Goal: Information Seeking & Learning: Find contact information

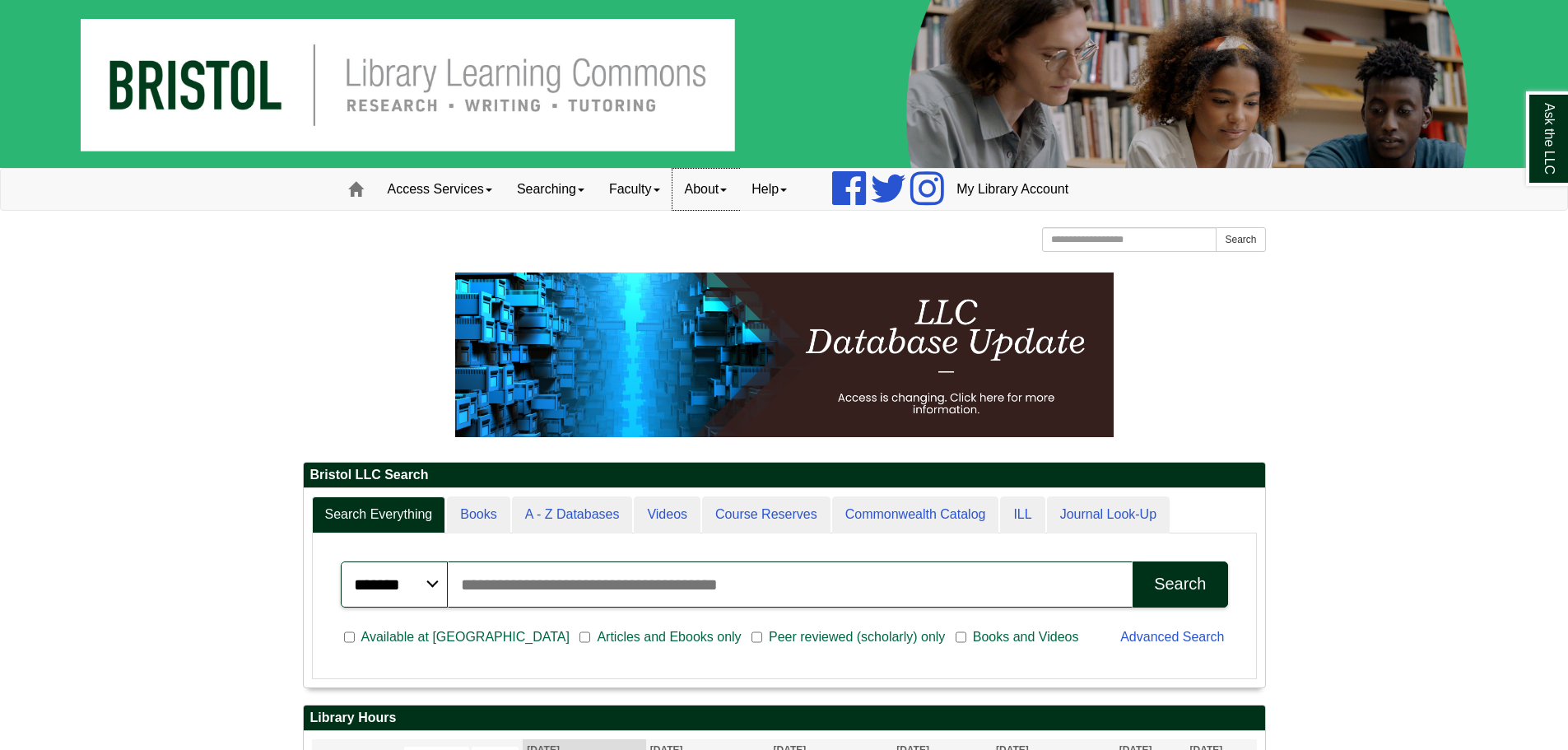
click at [711, 188] on link "About" at bounding box center [706, 189] width 67 height 41
click at [660, 190] on span at bounding box center [657, 190] width 7 height 4
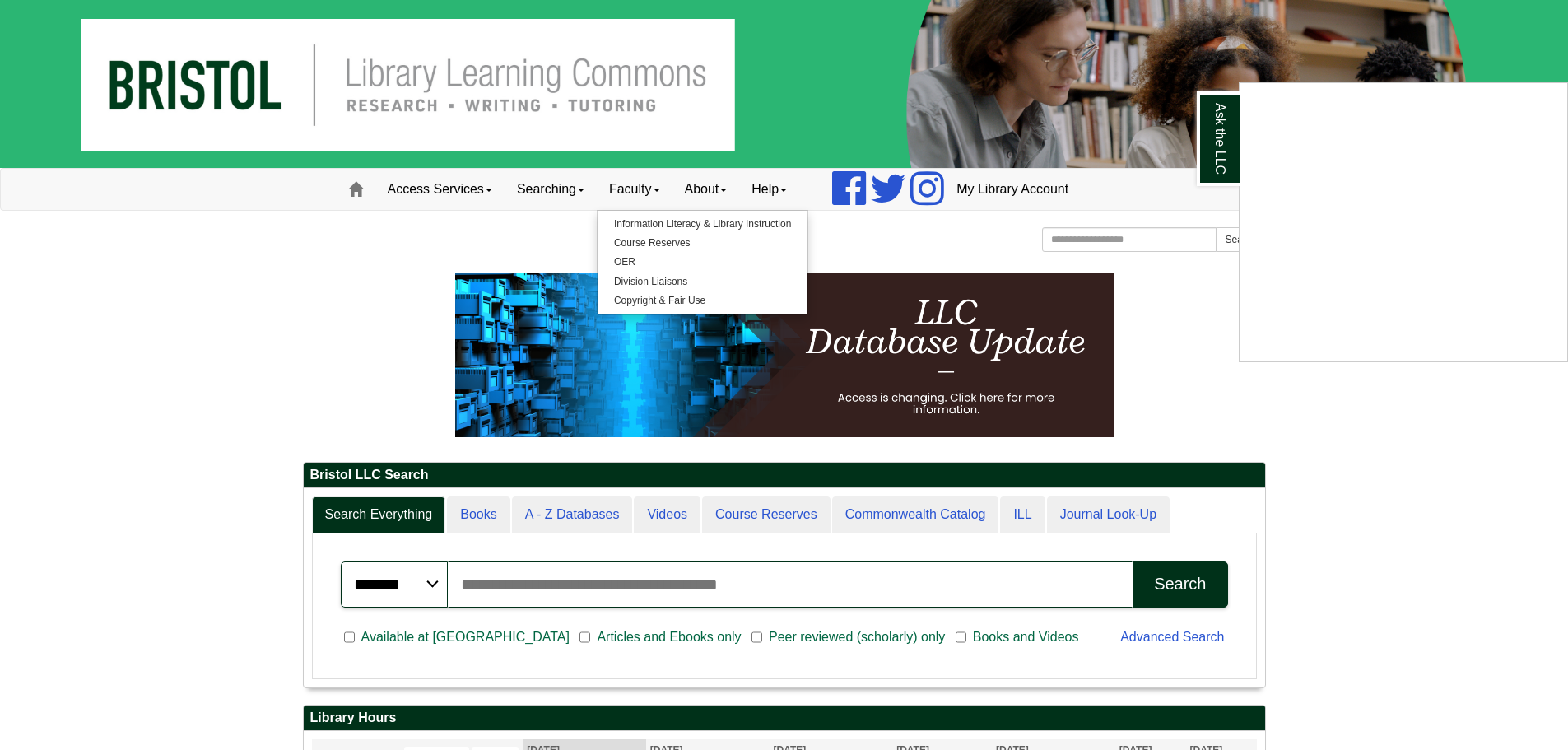
click at [456, 196] on div "Ask the LLC" at bounding box center [784, 375] width 1568 height 750
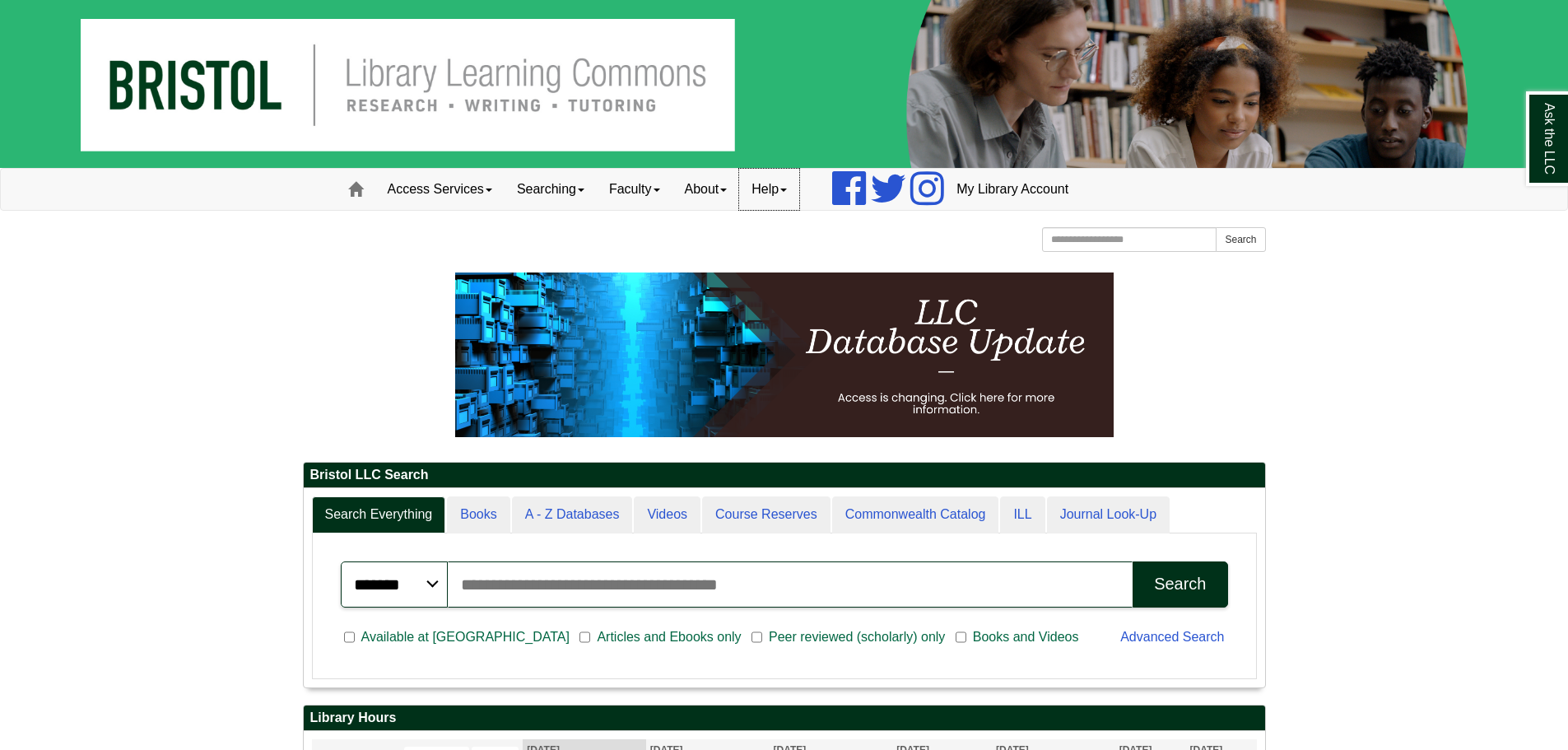
click at [786, 180] on link "Help" at bounding box center [769, 189] width 60 height 41
click at [713, 189] on link "About" at bounding box center [706, 189] width 67 height 41
click at [617, 194] on link "Faculty" at bounding box center [635, 189] width 75 height 41
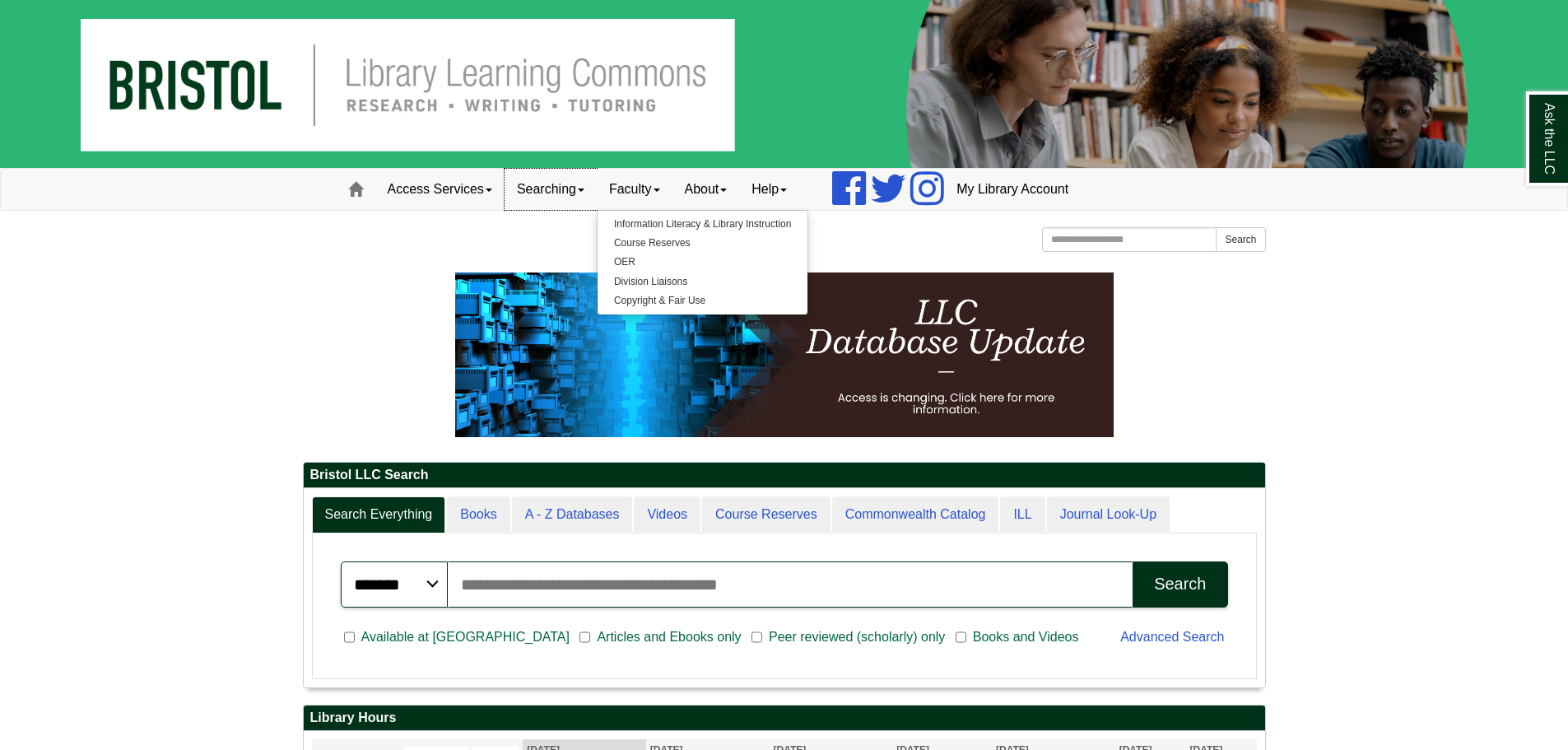
click at [553, 187] on link "Searching" at bounding box center [550, 189] width 92 height 41
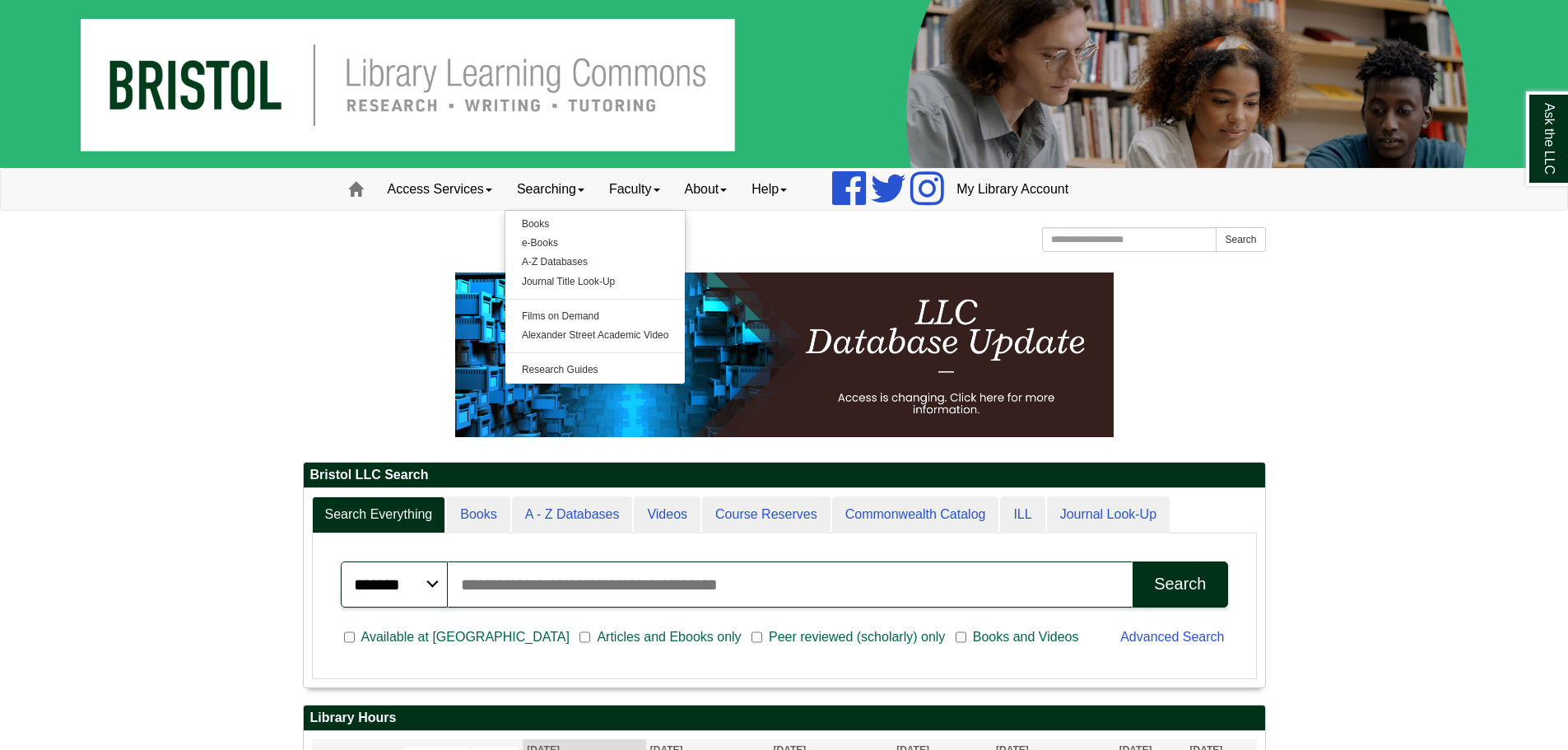
click at [294, 288] on div "Bristol LLC Search Search Everything Books A - Z Databases Videos Course Reserv…" at bounding box center [784, 740] width 988 height 937
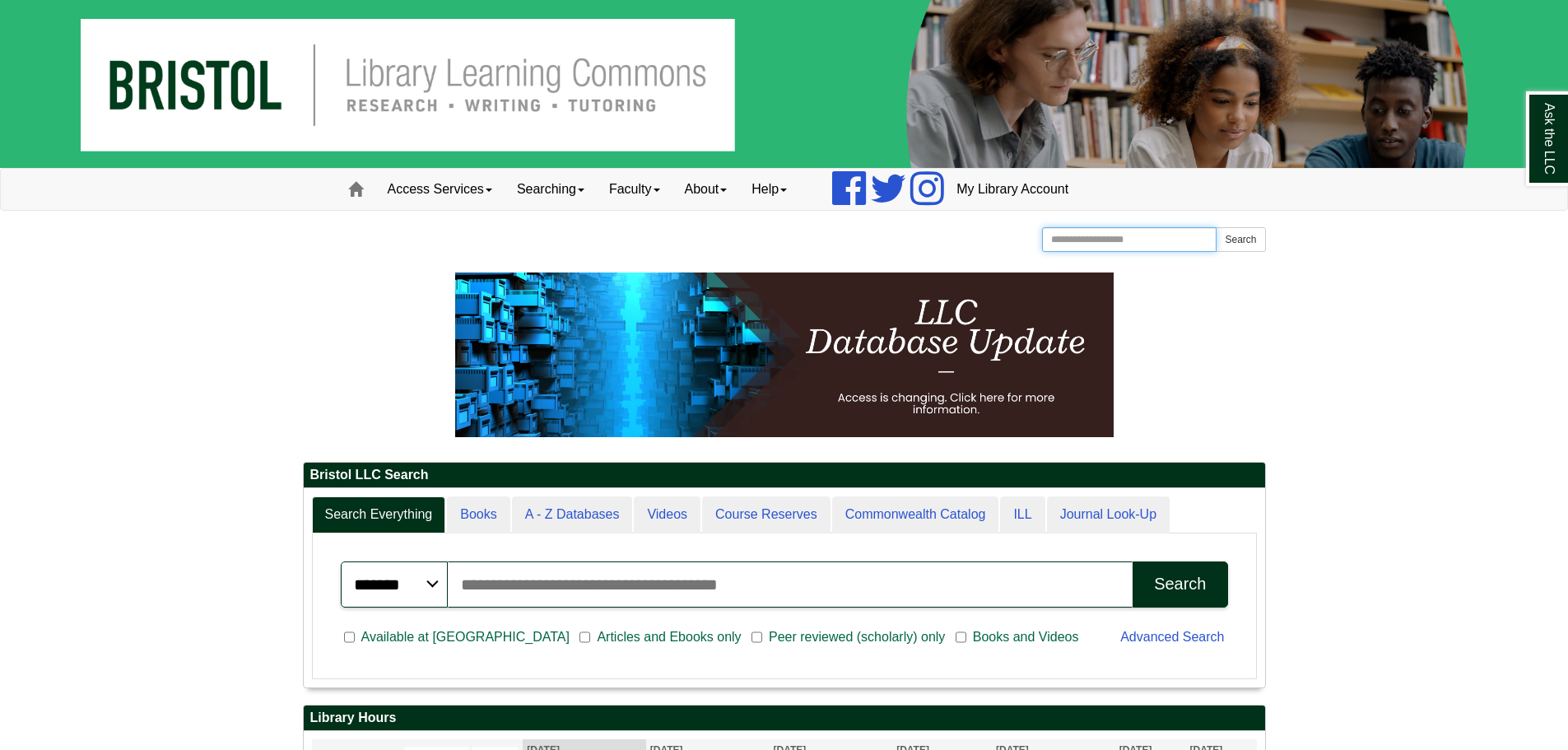
click at [1062, 238] on input "Search the Website" at bounding box center [1130, 239] width 175 height 25
type input "**********"
click at [1216, 227] on button "Search" at bounding box center [1240, 239] width 49 height 25
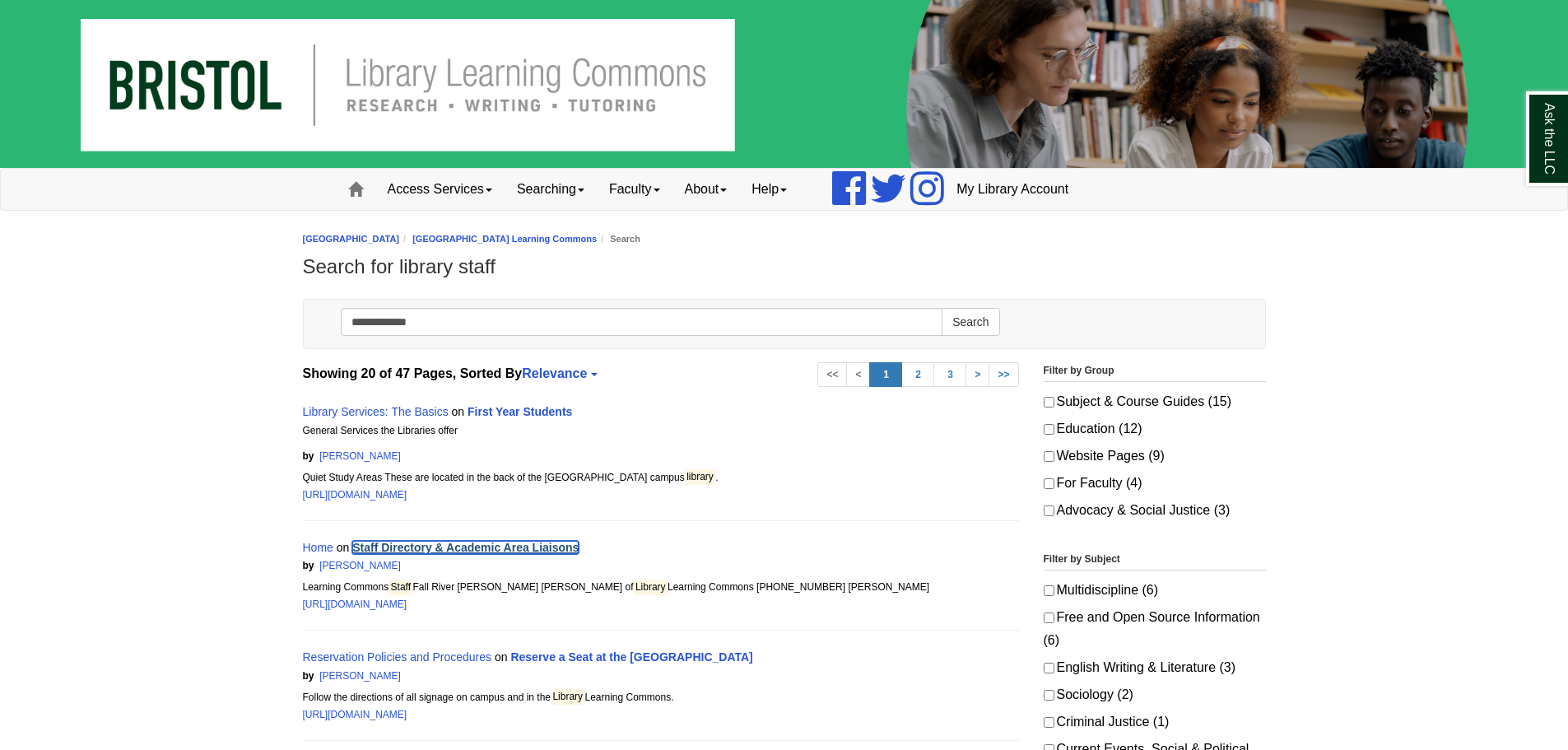
click at [418, 548] on link "Staff Directory & Academic Area Liaisons" at bounding box center [465, 547] width 226 height 13
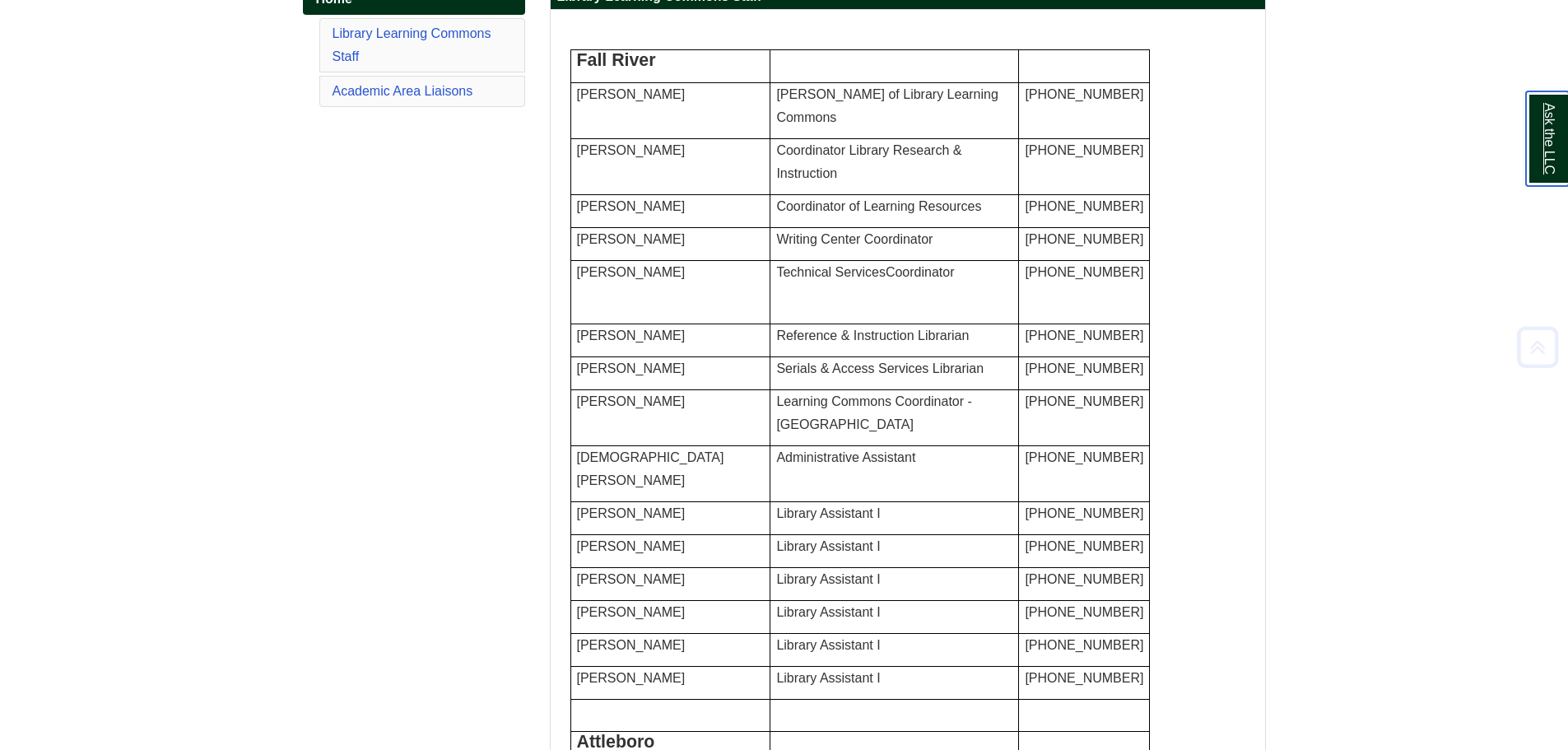
scroll to position [329, 0]
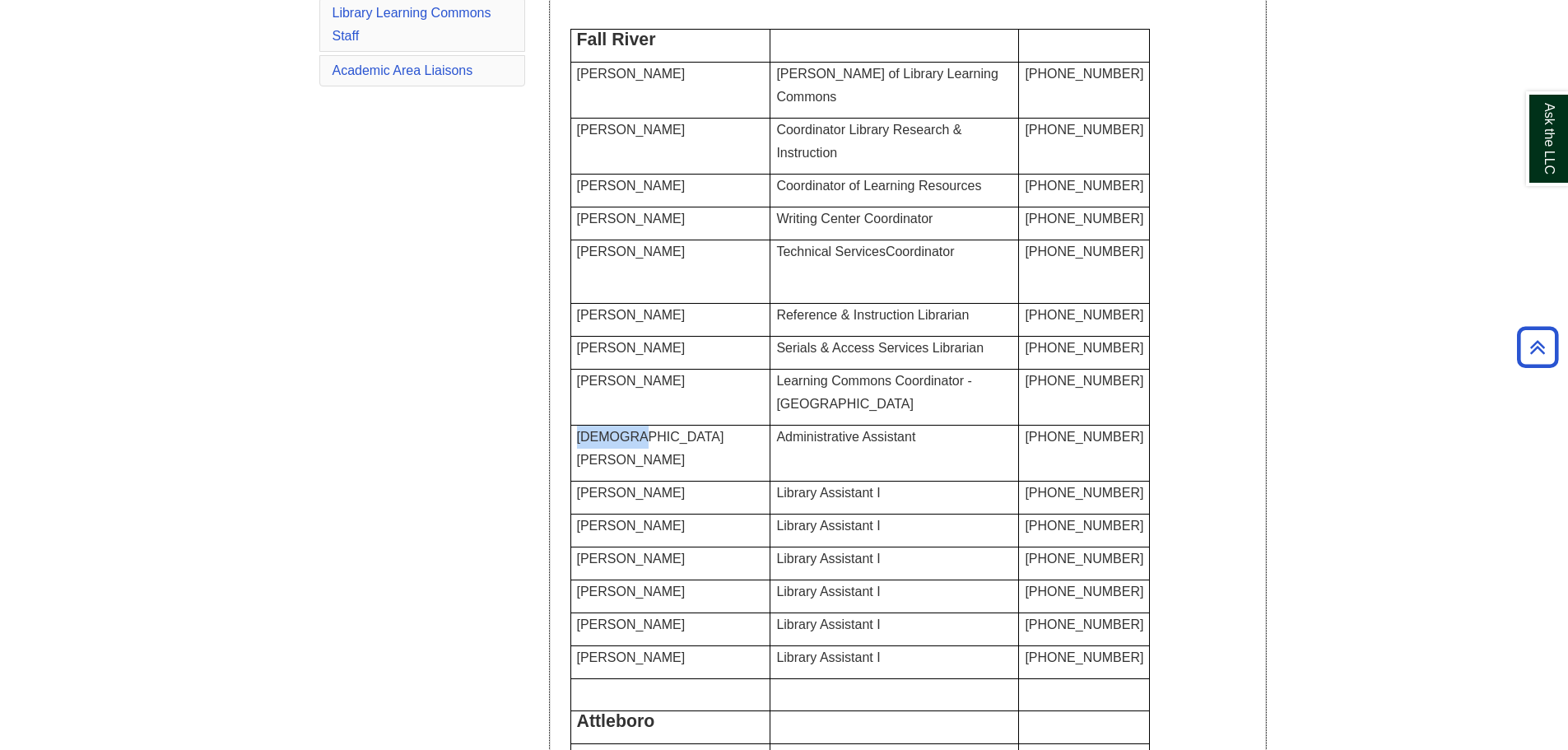
drag, startPoint x: 627, startPoint y: 529, endPoint x: 575, endPoint y: 525, distance: 52.2
click at [575, 481] on td "Christen Antonio" at bounding box center [670, 454] width 200 height 56
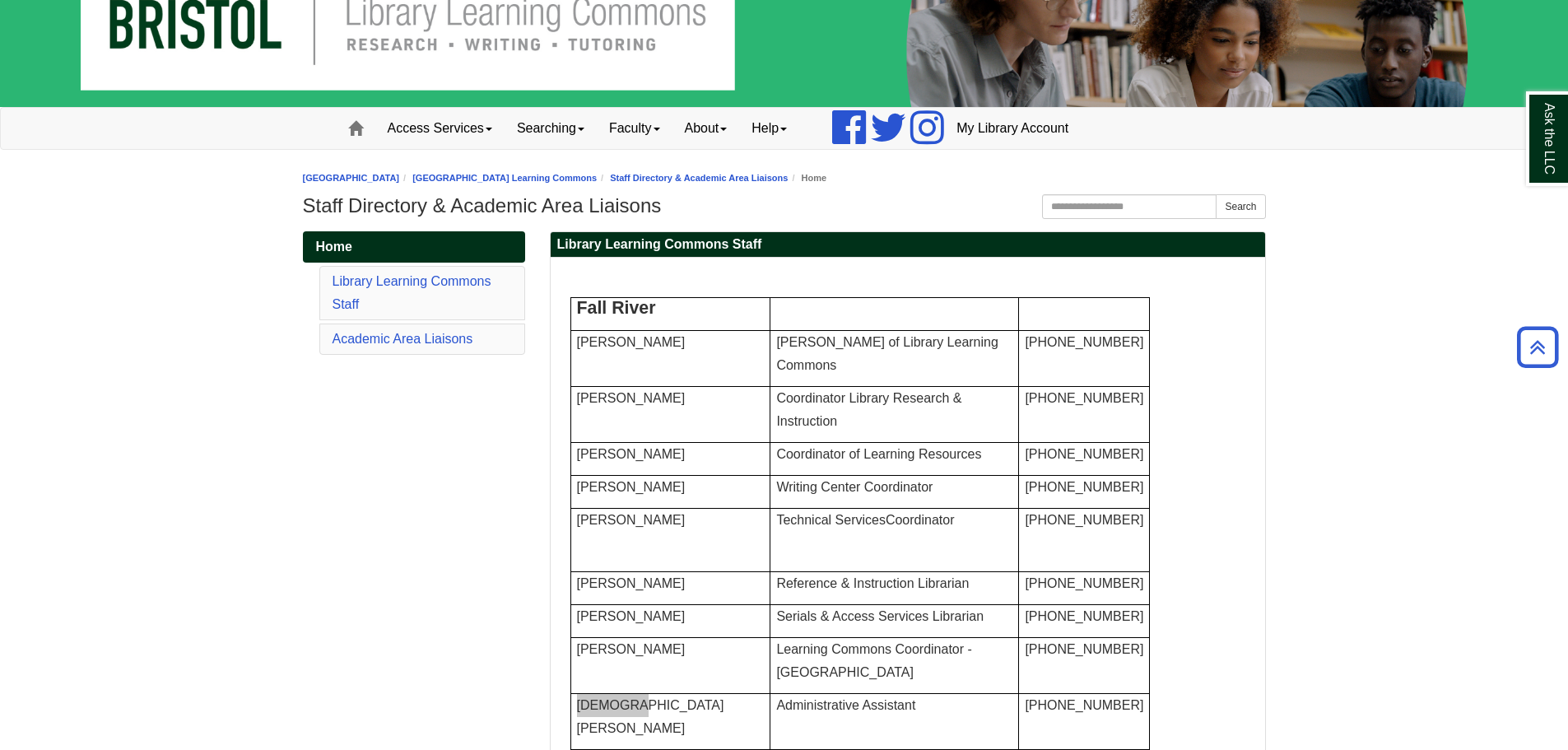
scroll to position [0, 0]
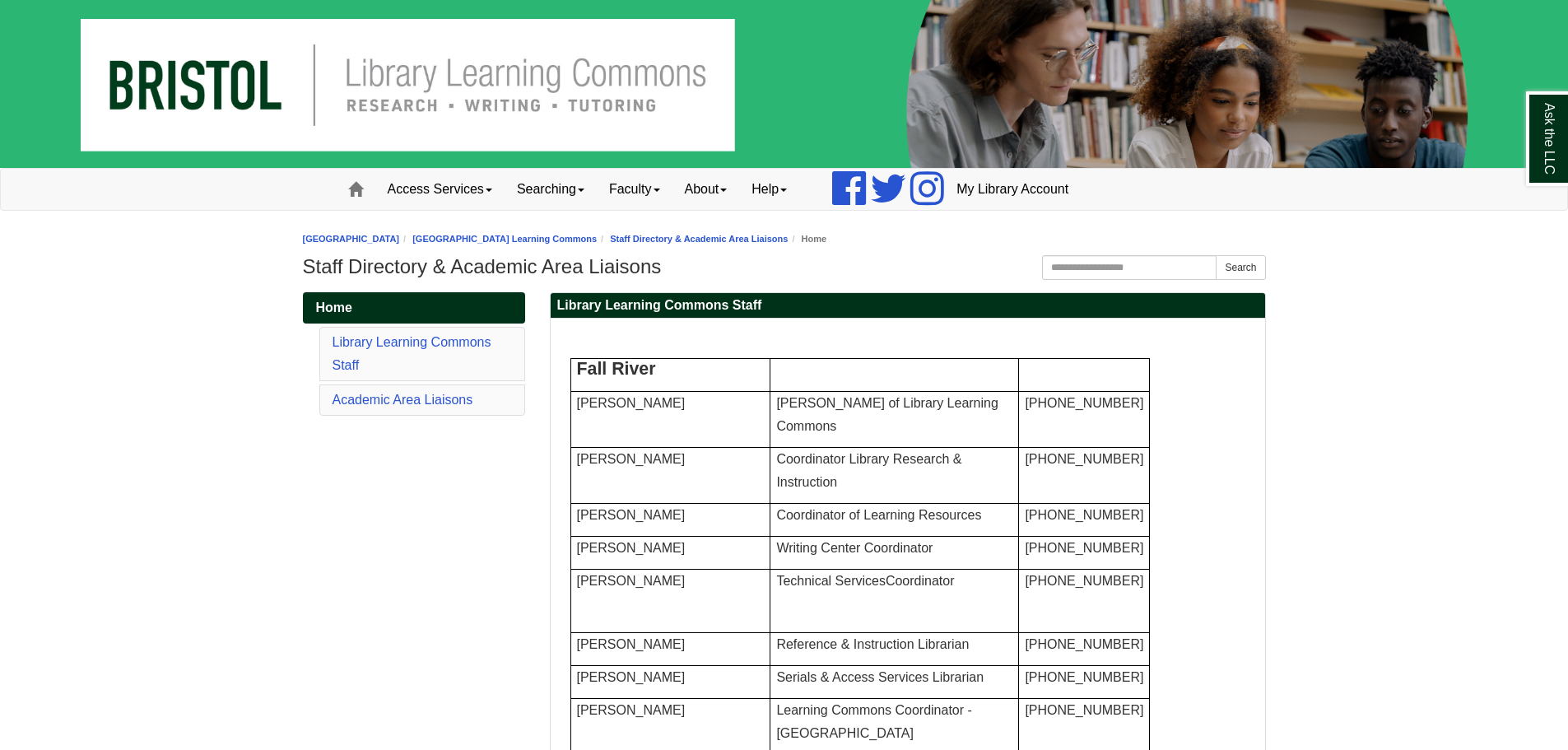
drag, startPoint x: 1434, startPoint y: 1, endPoint x: 1425, endPoint y: 519, distance: 518.1
drag, startPoint x: 1558, startPoint y: 0, endPoint x: 1401, endPoint y: 400, distance: 429.7
